Goal: Information Seeking & Learning: Understand process/instructions

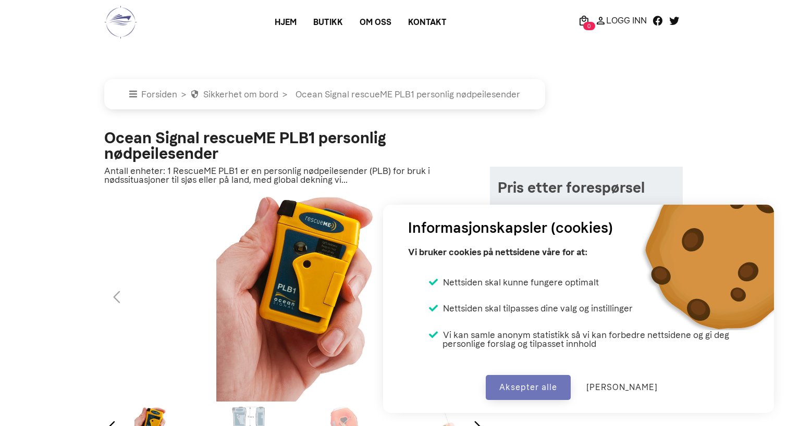
select select "ocean-signal-rescueme-plb1-personlig-nodpeilesender"
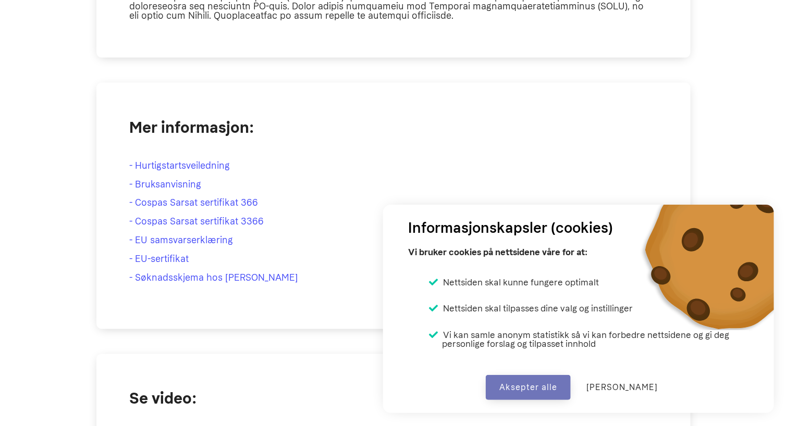
scroll to position [812, 0]
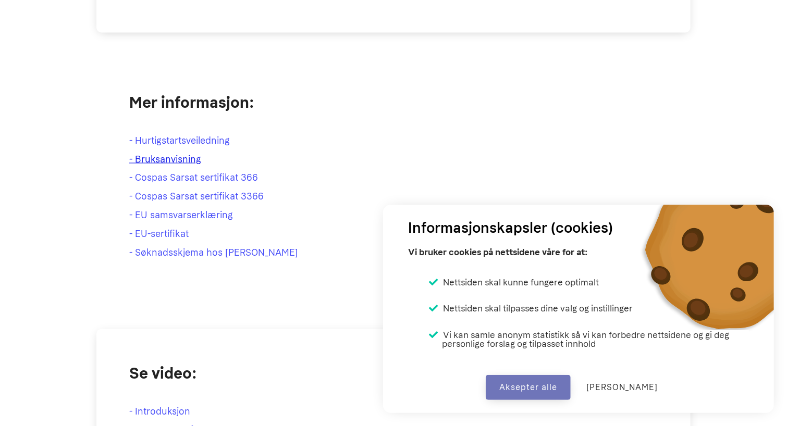
click at [167, 156] on link "- Bruksanvisning" at bounding box center [165, 159] width 72 height 11
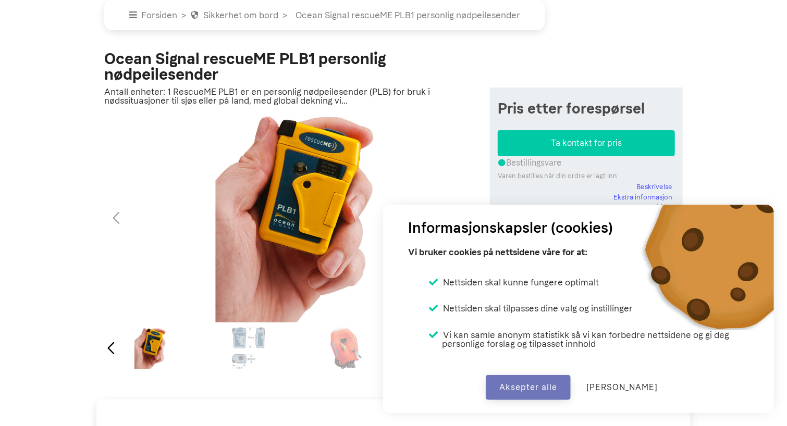
scroll to position [0, 0]
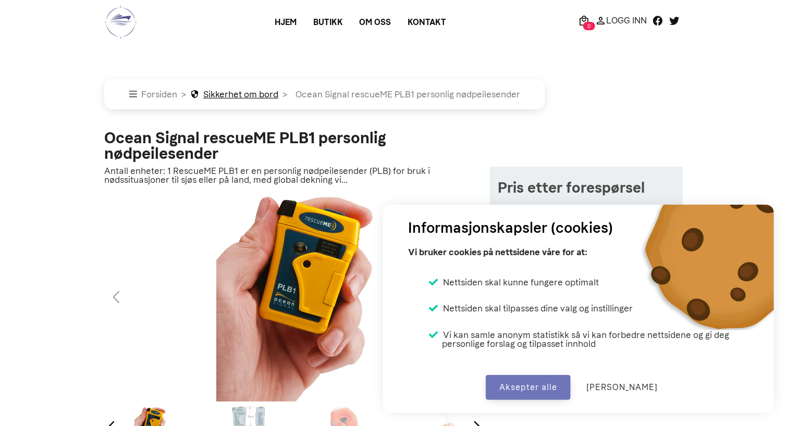
click at [266, 98] on link "Sikkerhet om bord" at bounding box center [234, 94] width 88 height 10
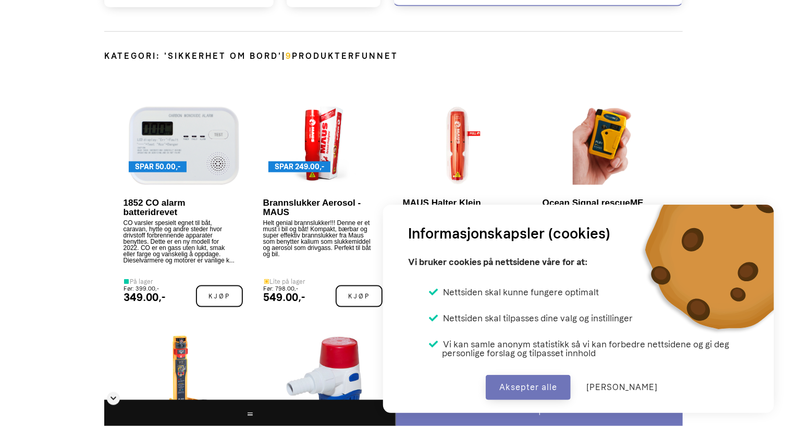
scroll to position [573, 0]
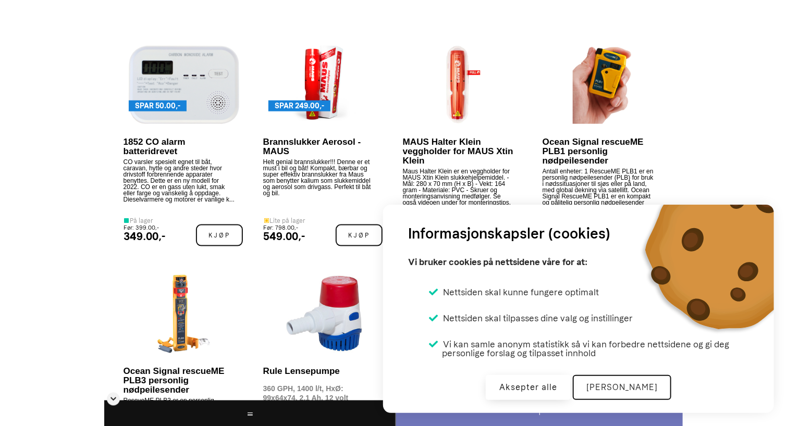
click at [629, 389] on button "[PERSON_NAME]" at bounding box center [622, 387] width 98 height 25
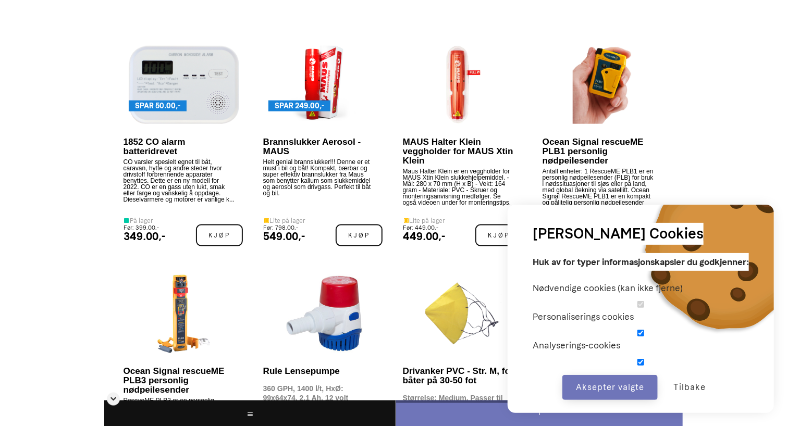
click at [639, 352] on label "Analyserings-cookies" at bounding box center [640, 346] width 216 height 18
click at [640, 337] on label "Analyserings-cookies" at bounding box center [640, 346] width 216 height 18
click at [640, 334] on input "checkbox" at bounding box center [640, 333] width 216 height 7
checkbox input "false"
click at [638, 361] on input "checkbox" at bounding box center [640, 362] width 216 height 7
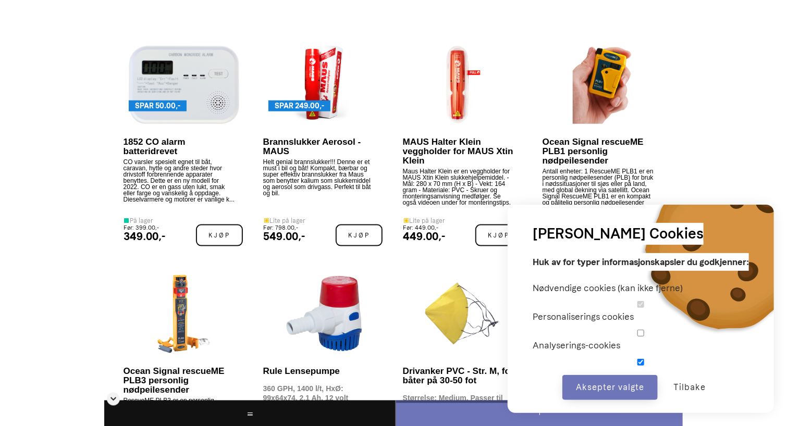
checkbox input "false"
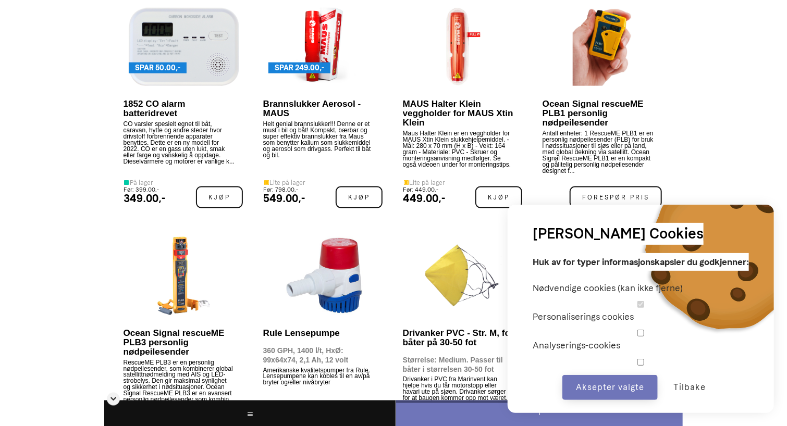
scroll to position [677, 0]
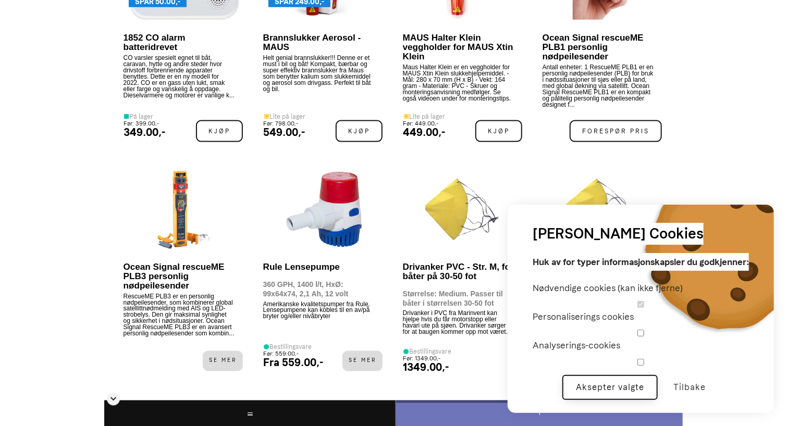
click at [619, 388] on button "Aksepter valgte" at bounding box center [609, 387] width 95 height 25
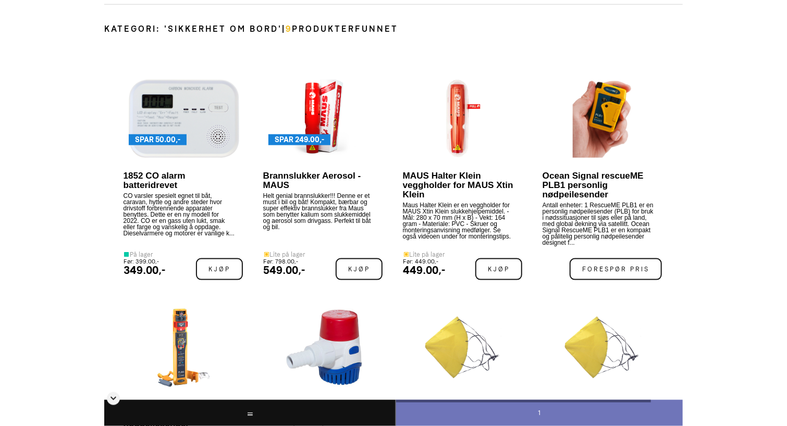
scroll to position [521, 0]
